Goal: Task Accomplishment & Management: Manage account settings

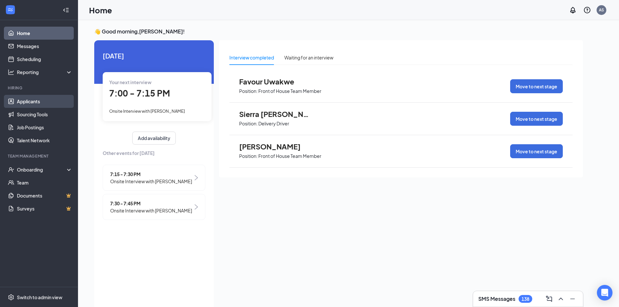
click at [42, 103] on link "Applicants" at bounding box center [45, 101] width 56 height 13
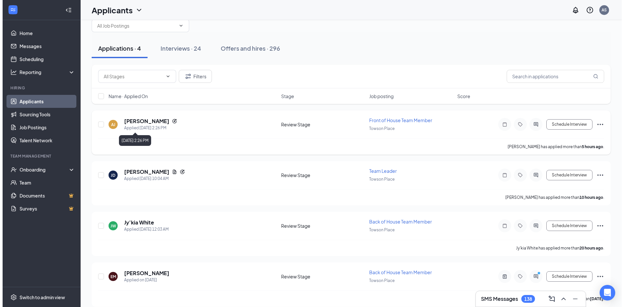
scroll to position [23, 0]
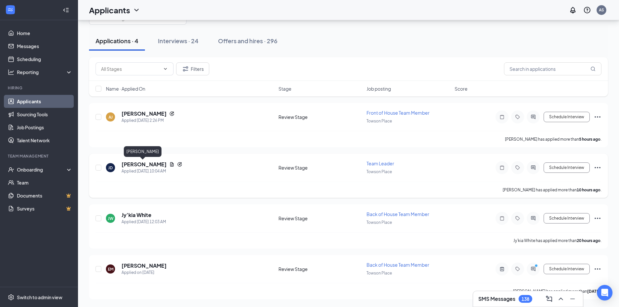
click at [154, 165] on h5 "[PERSON_NAME]" at bounding box center [144, 164] width 45 height 7
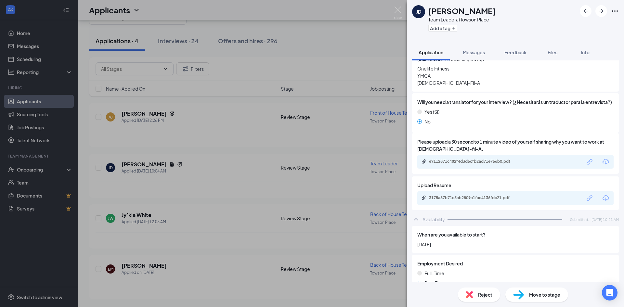
scroll to position [390, 0]
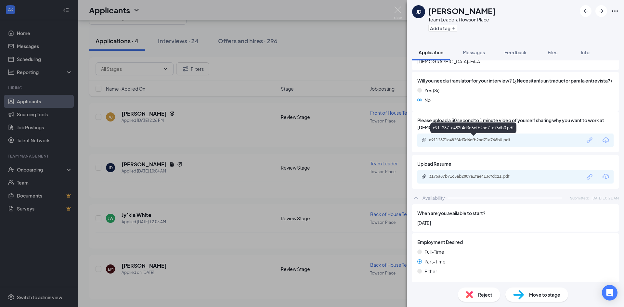
click at [457, 141] on div "e9112871c482f4d3d6cfb2ad71e766b0.pdf" at bounding box center [474, 139] width 91 height 5
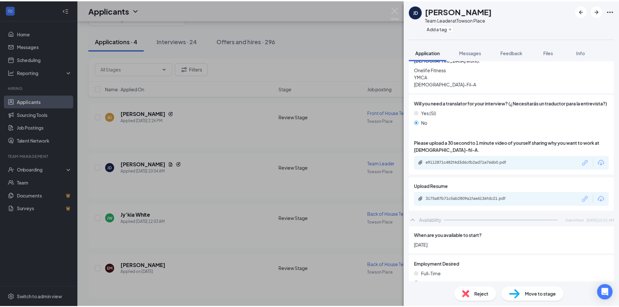
scroll to position [356, 0]
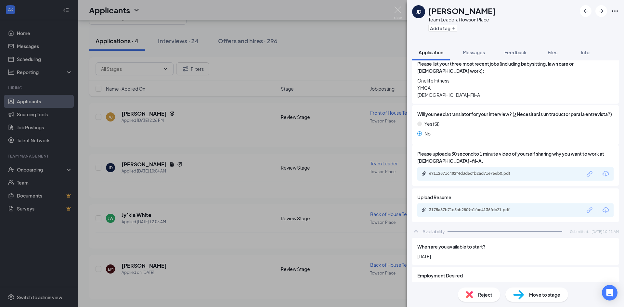
click at [407, 12] on div "[PERSON_NAME] Team Leader at [GEOGRAPHIC_DATA] Add a tag" at bounding box center [515, 19] width 217 height 39
click at [395, 12] on img at bounding box center [398, 12] width 8 height 13
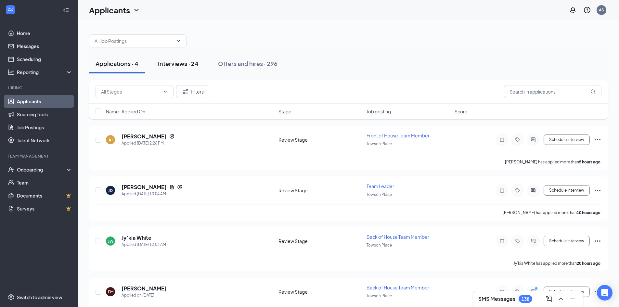
click at [179, 65] on div "Interviews · 24" at bounding box center [178, 63] width 41 height 8
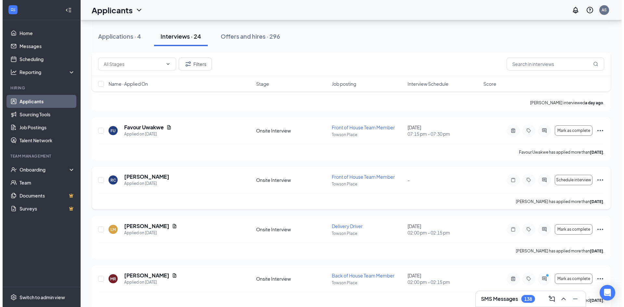
scroll to position [552, 0]
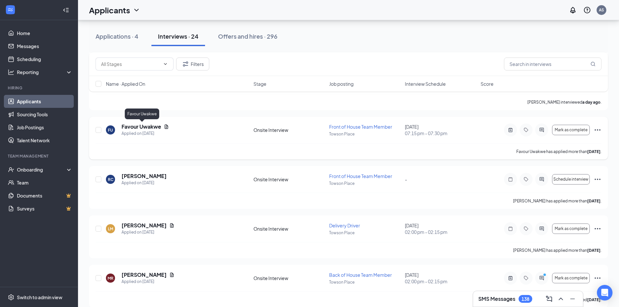
click at [156, 128] on h5 "Favour Uwakwe" at bounding box center [142, 126] width 40 height 7
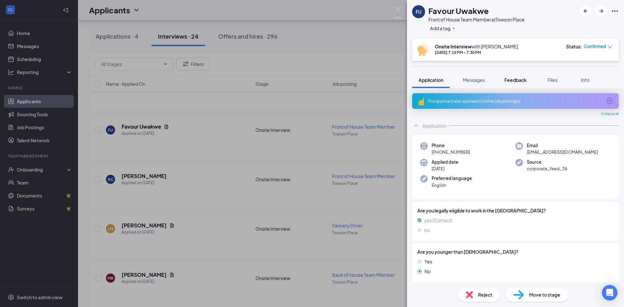
click at [515, 79] on span "Feedback" at bounding box center [515, 80] width 22 height 6
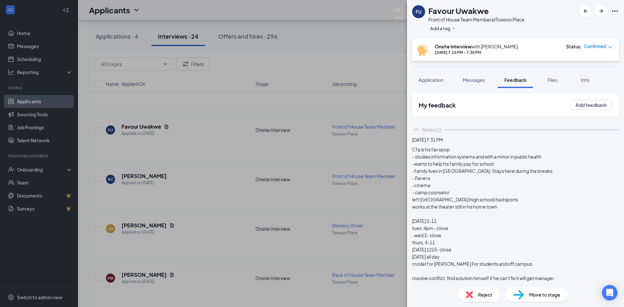
click at [458, 160] on div "Cfa is his fav spop - studies information systems and with a minor in public he…" at bounding box center [515, 242] width 207 height 193
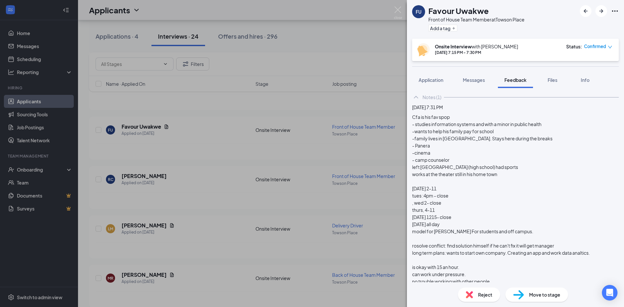
scroll to position [126, 0]
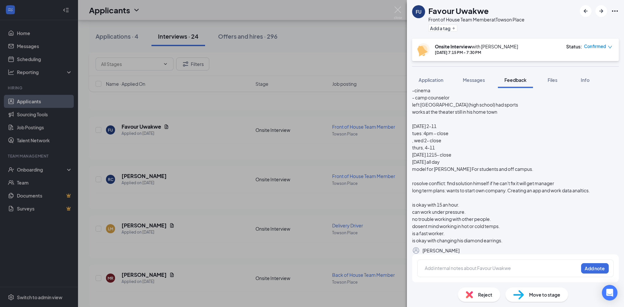
click at [459, 251] on icon "Pen" at bounding box center [459, 251] width 0 height 0
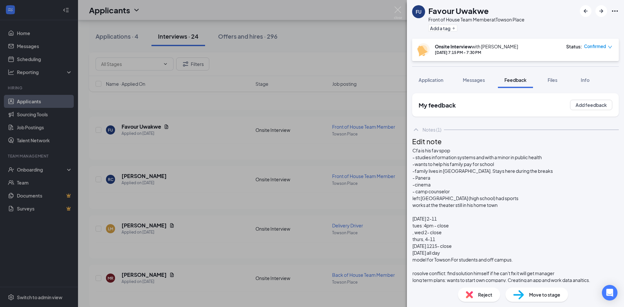
scroll to position [0, 0]
click at [450, 153] on span "Cfa is his fav spop" at bounding box center [431, 151] width 38 height 6
click at [498, 160] on span "- studies information systems and with a minor in public health" at bounding box center [476, 157] width 129 height 6
click at [552, 161] on div "- studies information systems with a minor in public health" at bounding box center [515, 157] width 206 height 7
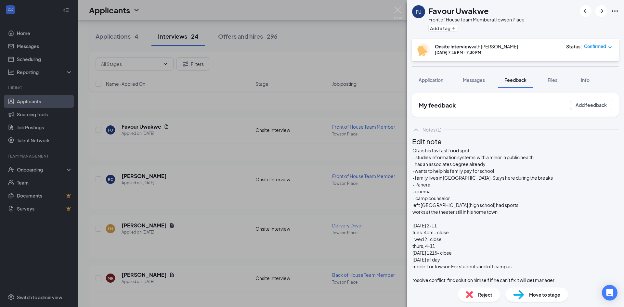
scroll to position [32, 0]
click at [549, 174] on div "-family lives in [GEOGRAPHIC_DATA]. Stays here during the breaks" at bounding box center [515, 177] width 206 height 7
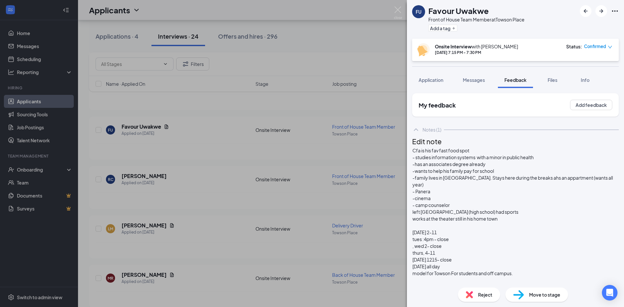
scroll to position [96, 0]
click at [432, 243] on span ", wed 2- close" at bounding box center [426, 246] width 29 height 6
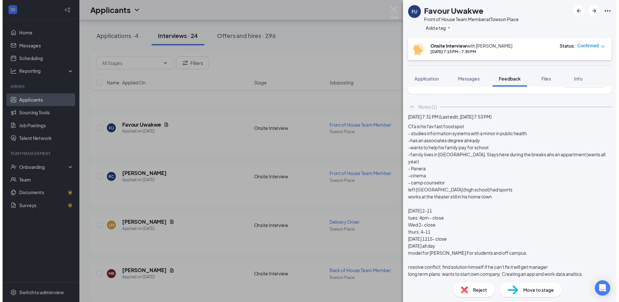
scroll to position [0, 0]
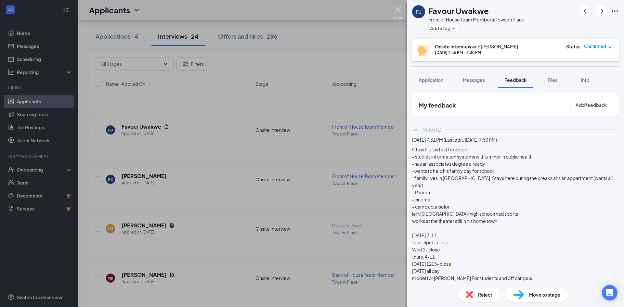
click at [396, 8] on img at bounding box center [398, 12] width 8 height 13
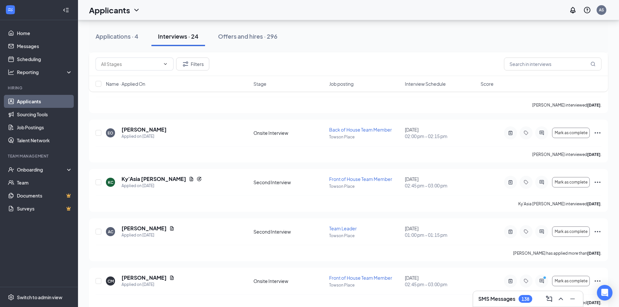
scroll to position [747, 0]
click at [34, 36] on link "Home" at bounding box center [45, 33] width 56 height 13
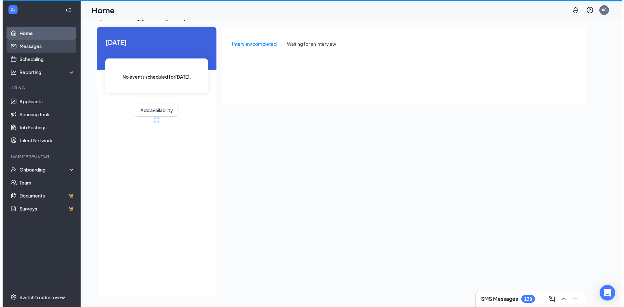
scroll to position [14, 0]
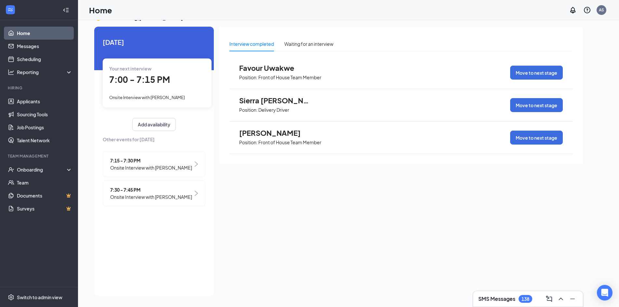
click at [159, 193] on span "Onsite Interview with [PERSON_NAME]" at bounding box center [151, 196] width 82 height 7
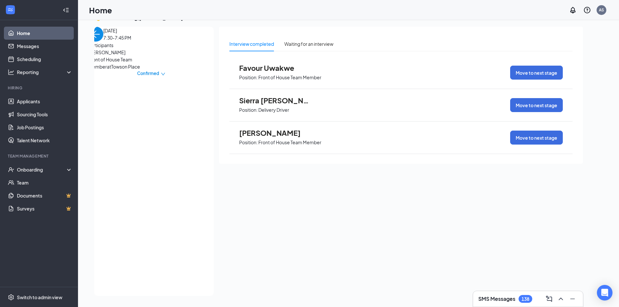
click at [273, 136] on span "[PERSON_NAME]" at bounding box center [274, 133] width 71 height 8
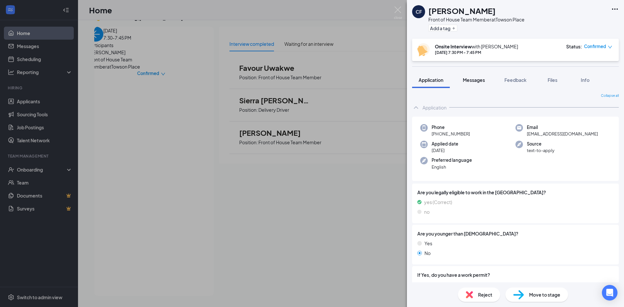
click at [472, 82] on span "Messages" at bounding box center [474, 80] width 22 height 6
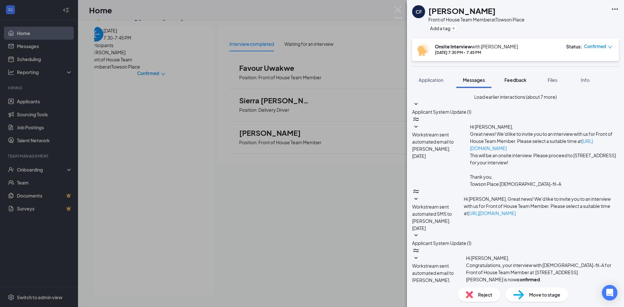
click at [523, 80] on span "Feedback" at bounding box center [515, 80] width 22 height 6
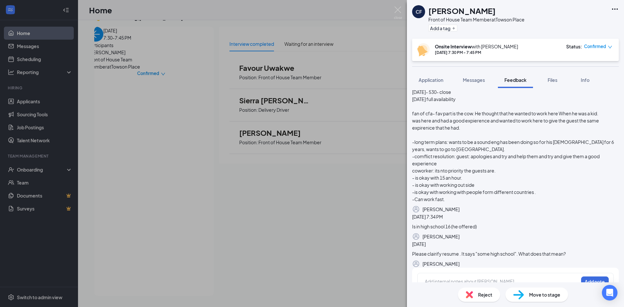
scroll to position [97, 0]
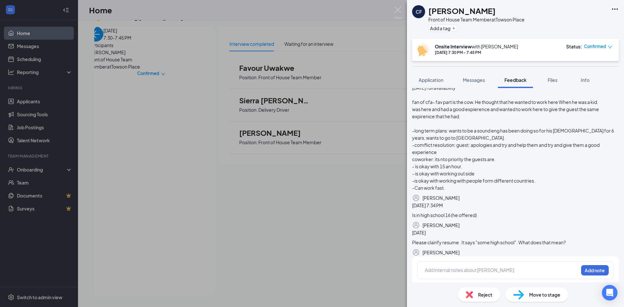
click at [459, 198] on icon "Pen" at bounding box center [459, 198] width 0 height 0
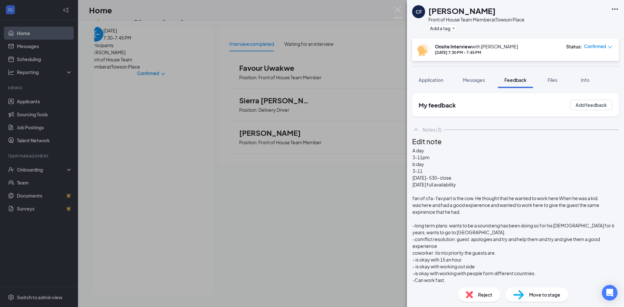
scroll to position [85, 0]
click at [515, 223] on span "-long term plans: wants to be a sound eng has been doing so for his [DEMOGRAPHI…" at bounding box center [513, 229] width 202 height 13
click at [518, 223] on span "-long term plans: wants to be a sound engeneer has been doing so for his [DEMOG…" at bounding box center [514, 229] width 205 height 13
click at [512, 223] on span "-long term plans: wants to be a sound engineer has been doing so for his [DEMOG…" at bounding box center [513, 229] width 203 height 13
click at [439, 236] on span "-comflict resolution: guest: apologies and try and help them and try and give t…" at bounding box center [506, 242] width 188 height 13
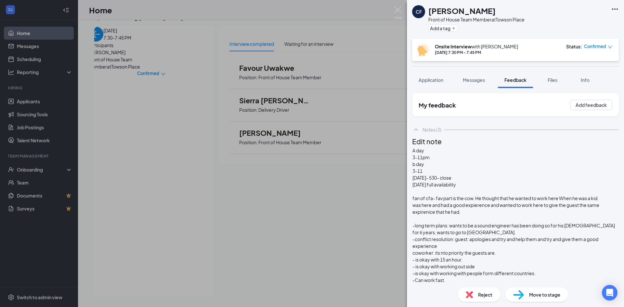
click at [461, 250] on span "coworker: its nto priority the guests are." at bounding box center [454, 253] width 84 height 6
click at [467, 284] on button "Save" at bounding box center [454, 289] width 26 height 10
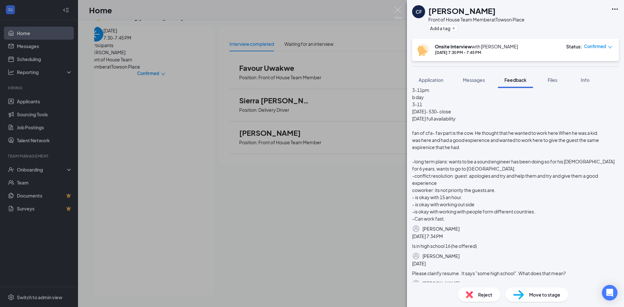
scroll to position [55, 0]
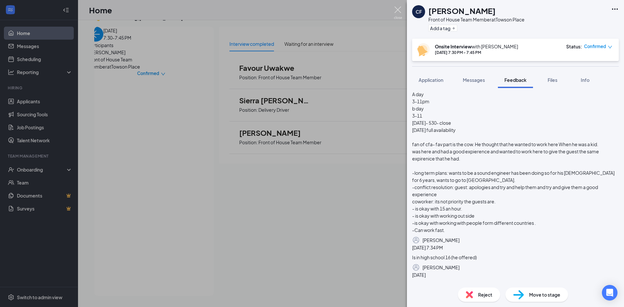
click at [397, 12] on img at bounding box center [398, 12] width 8 height 13
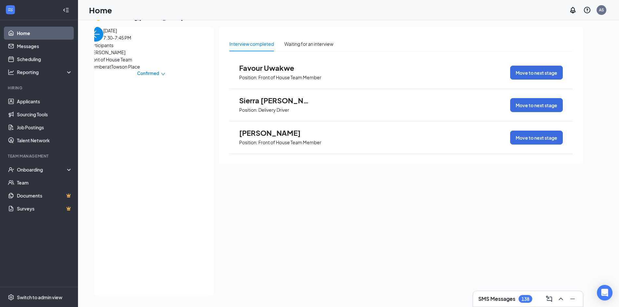
click at [289, 71] on span "Favour Uwakwe" at bounding box center [274, 68] width 71 height 8
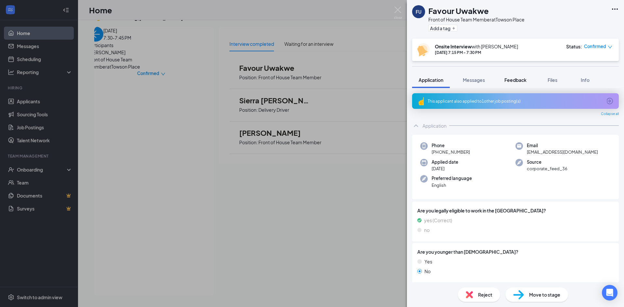
click at [517, 84] on button "Feedback" at bounding box center [515, 80] width 35 height 16
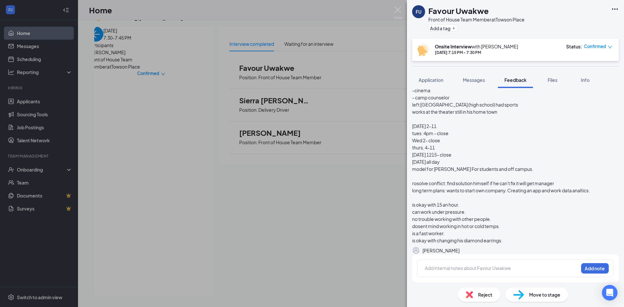
scroll to position [140, 0]
click at [466, 252] on icon "Pen" at bounding box center [464, 255] width 6 height 6
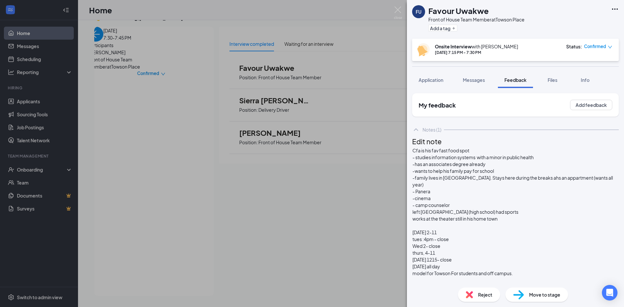
scroll to position [32, 0]
click at [550, 174] on div "-family lives in [GEOGRAPHIC_DATA]. Stays here during the breaks ahs an appartm…" at bounding box center [515, 181] width 206 height 14
click at [448, 291] on div "long term plans: wants to start own company. Creating an app and work data anal…" at bounding box center [515, 294] width 206 height 7
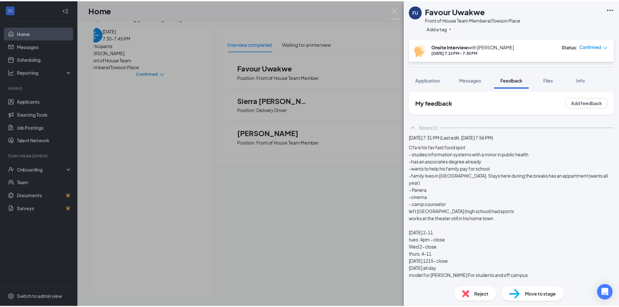
scroll to position [0, 0]
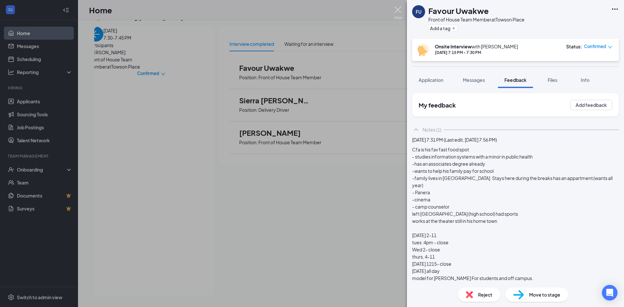
click at [396, 11] on img at bounding box center [398, 12] width 8 height 13
